Goal: Task Accomplishment & Management: Use online tool/utility

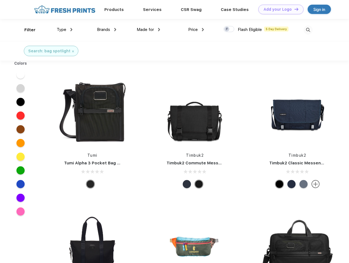
click at [279, 9] on link "Add your Logo Design Tool" at bounding box center [280, 10] width 45 height 10
click at [0, 0] on div "Design Tool" at bounding box center [0, 0] width 0 height 0
click at [294, 9] on link "Add your Logo Design Tool" at bounding box center [280, 10] width 45 height 10
click at [26, 30] on div "Filter" at bounding box center [29, 30] width 11 height 6
click at [65, 30] on span "Type" at bounding box center [62, 29] width 10 height 5
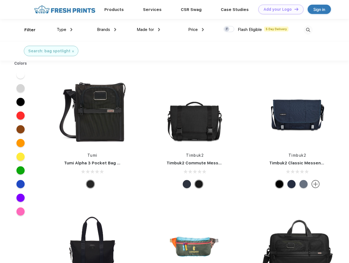
click at [107, 30] on span "Brands" at bounding box center [103, 29] width 13 height 5
click at [148, 30] on span "Made for" at bounding box center [145, 29] width 17 height 5
click at [196, 30] on span "Price" at bounding box center [193, 29] width 10 height 5
click at [229, 29] on div at bounding box center [229, 29] width 11 height 6
click at [227, 29] on input "checkbox" at bounding box center [226, 28] width 4 height 4
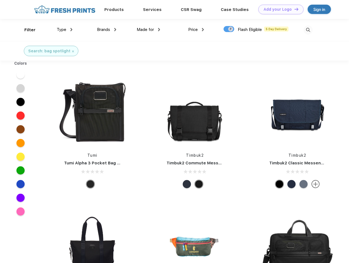
click at [308, 30] on img at bounding box center [308, 29] width 9 height 9
